Goal: Navigation & Orientation: Find specific page/section

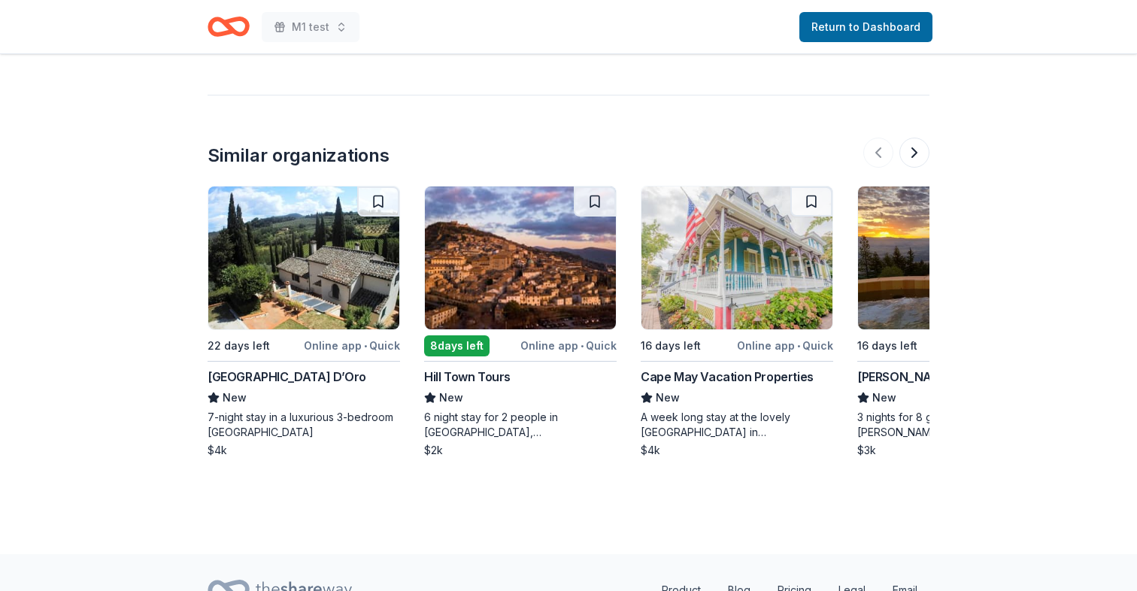
scroll to position [1529, 0]
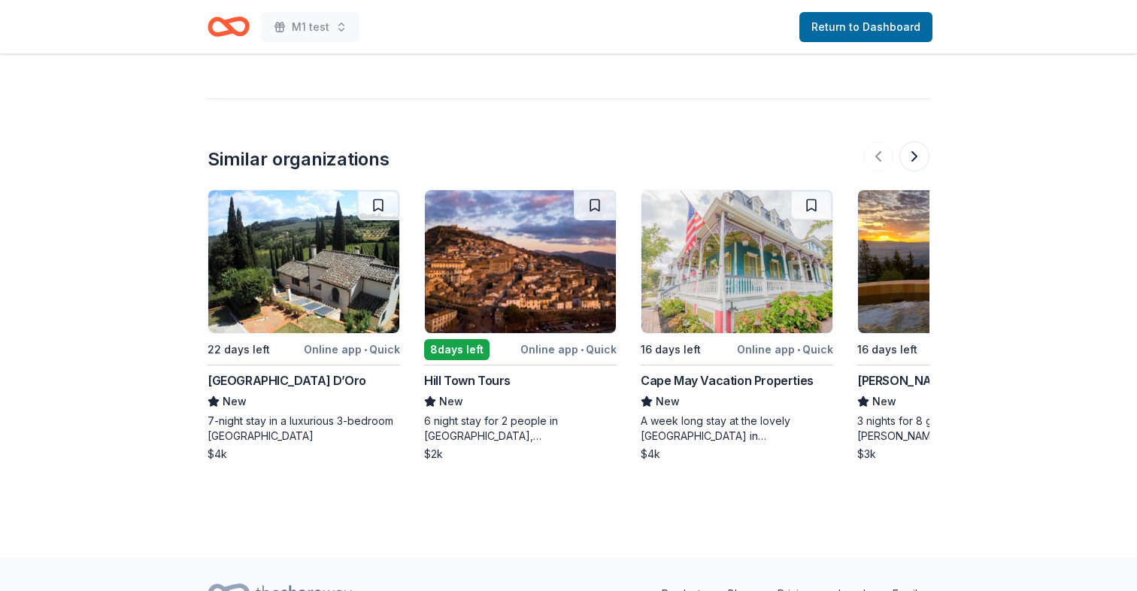
click at [268, 372] on div "[GEOGRAPHIC_DATA] D’Oro" at bounding box center [287, 381] width 159 height 18
